Goal: Task Accomplishment & Management: Manage account settings

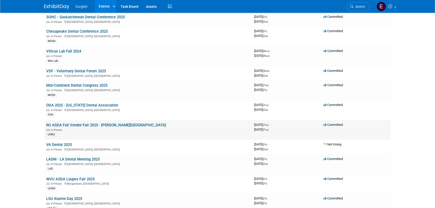
scroll to position [319, 0]
click at [94, 83] on link "Mid-Continent Dental Congress 2025" at bounding box center [76, 85] width 61 height 5
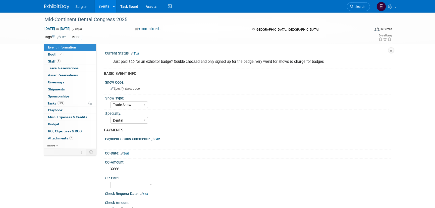
select select "Trade Show"
select select "Dental"
select select "No"
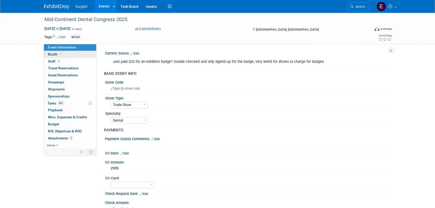
click at [59, 53] on span at bounding box center [61, 54] width 5 height 4
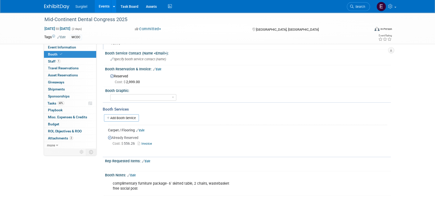
scroll to position [73, 0]
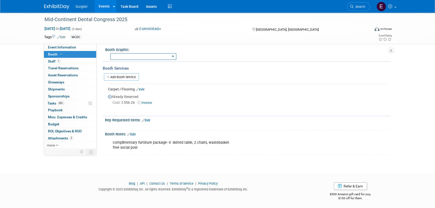
click at [148, 57] on select "Big Island Booth 10x20 Backlit 8' Fabric Popup 10' Light Box 2' Fabric Banner N…" at bounding box center [143, 56] width 66 height 7
select select "8' Fabric Popup"
click at [110, 53] on select "Big Island Booth 10x20 Backlit 8' Fabric Popup 10' Light Box 2' Fabric Banner N…" at bounding box center [143, 56] width 66 height 7
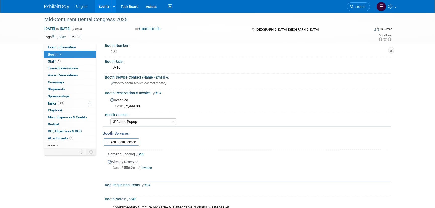
scroll to position [0, 0]
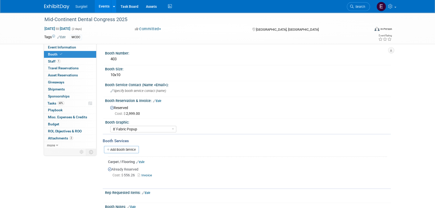
click at [106, 6] on link "Events" at bounding box center [104, 6] width 18 height 13
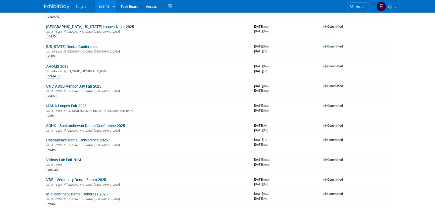
scroll to position [205, 0]
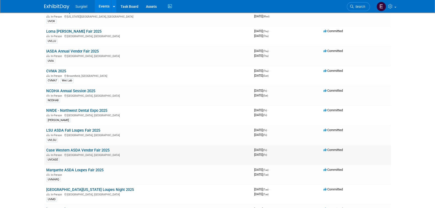
scroll to position [0, 0]
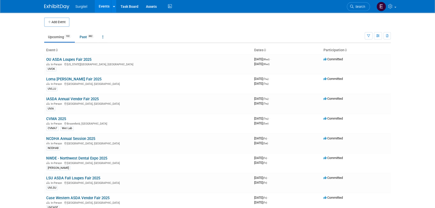
click at [378, 29] on div "Show: All Events Just My Events Only show events that either I created, or I am…" at bounding box center [378, 35] width 26 height 16
click at [377, 36] on icon "button" at bounding box center [378, 35] width 4 height 3
click at [357, 68] on link "Calendar View" at bounding box center [357, 68] width 42 height 7
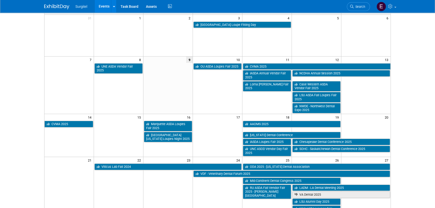
scroll to position [114, 0]
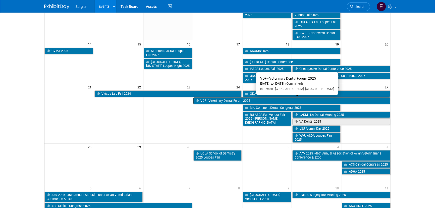
click at [210, 99] on link "VDF - Veterinary Dental Forum 2025" at bounding box center [291, 100] width 197 height 7
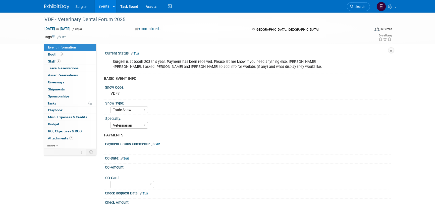
select select "Trade Show"
select select "Veterinarian"
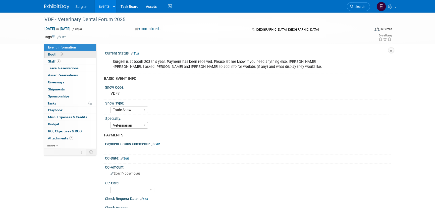
click at [57, 56] on span "Booth" at bounding box center [56, 54] width 16 height 4
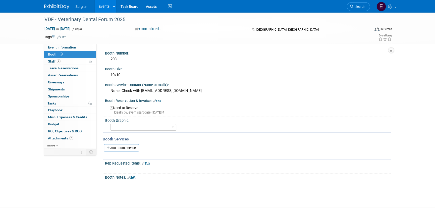
click at [58, 44] on div "VDF - Veterinary Dental Forum 2025 [DATE] to [DATE] (4 days) [DATE] to [DATE] C…" at bounding box center [217, 29] width 435 height 32
click at [62, 47] on span "Event Information" at bounding box center [62, 47] width 28 height 4
select select "Trade Show"
select select "Veterinarian"
